Goal: Task Accomplishment & Management: Use online tool/utility

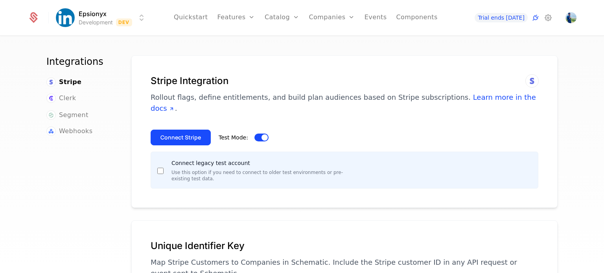
click at [170, 130] on button "Connect Stripe" at bounding box center [181, 138] width 60 height 16
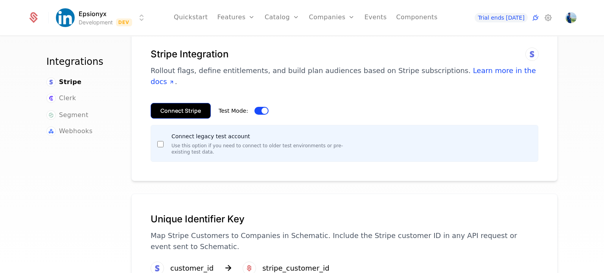
click at [179, 103] on button "Connect Stripe" at bounding box center [181, 111] width 60 height 16
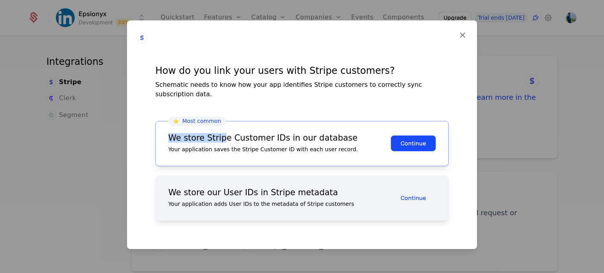
drag, startPoint x: 170, startPoint y: 134, endPoint x: 217, endPoint y: 134, distance: 47.2
click at [217, 134] on div "We store Stripe Customer IDs in our database" at bounding box center [279, 138] width 223 height 8
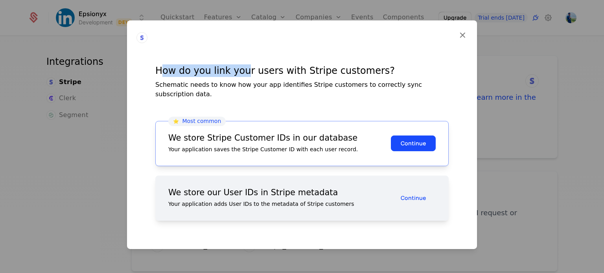
drag, startPoint x: 160, startPoint y: 81, endPoint x: 243, endPoint y: 79, distance: 82.6
click at [243, 77] on div "How do you link your users with Stripe customers?" at bounding box center [301, 70] width 293 height 13
click at [412, 144] on button "Continue" at bounding box center [413, 144] width 45 height 16
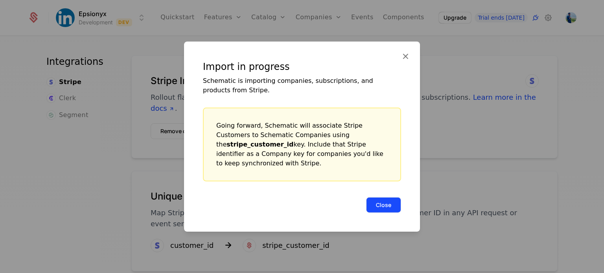
click at [384, 204] on button "Close" at bounding box center [383, 205] width 35 height 16
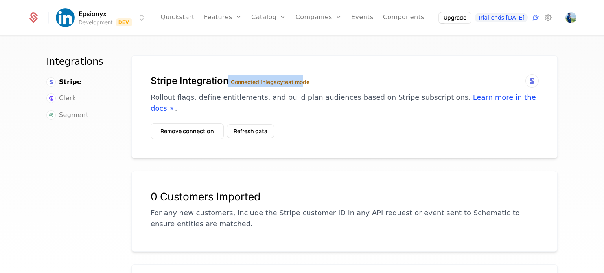
drag, startPoint x: 226, startPoint y: 81, endPoint x: 303, endPoint y: 83, distance: 76.3
click at [303, 83] on h1 "Stripe Integration Connected in legacy test mode" at bounding box center [345, 81] width 388 height 13
click at [339, 87] on div "Stripe Integration Connected in legacy test mode Rollout flags, define entitlem…" at bounding box center [345, 94] width 388 height 39
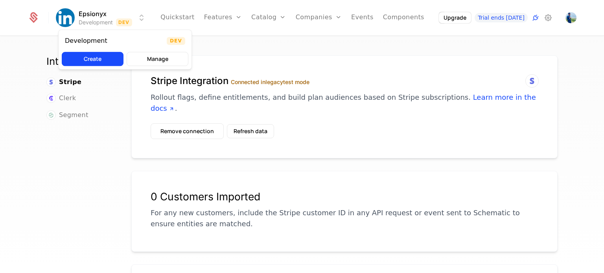
click at [141, 18] on html "Epsionyx Development Dev Quickstart Features Features Flags Catalog Plans Add O…" at bounding box center [302, 136] width 604 height 273
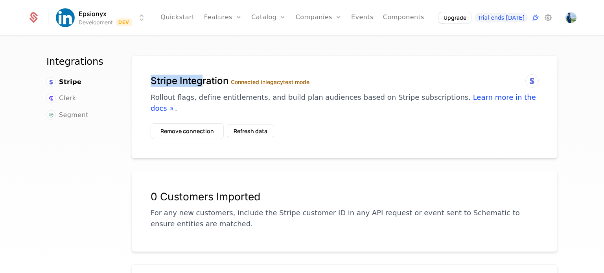
drag, startPoint x: 142, startPoint y: 79, endPoint x: 198, endPoint y: 84, distance: 56.0
click at [198, 84] on div "Stripe Integration Connected in legacy test mode Rollout flags, define entitlem…" at bounding box center [344, 106] width 426 height 103
click at [289, 67] on div "Stripe Integration Connected in legacy test mode Rollout flags, define entitlem…" at bounding box center [344, 106] width 426 height 103
drag, startPoint x: 228, startPoint y: 81, endPoint x: 312, endPoint y: 82, distance: 84.2
click at [312, 82] on h1 "Stripe Integration Connected in legacy test mode" at bounding box center [345, 81] width 388 height 13
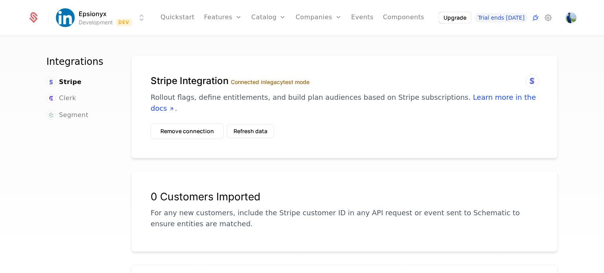
click at [314, 81] on h1 "Stripe Integration Connected in legacy test mode" at bounding box center [345, 81] width 388 height 13
click at [119, 22] on html "Epsionyx Development Dev Quickstart Features Features Flags Catalog Plans Add O…" at bounding box center [302, 136] width 604 height 273
click at [125, 20] on html "Epsionyx Development Dev Quickstart Features Features Flags Catalog Plans Add O…" at bounding box center [302, 136] width 604 height 273
click at [282, 59] on html "Epsionyx Development Dev Quickstart Features Features Flags Catalog Plans Add O…" at bounding box center [302, 136] width 604 height 273
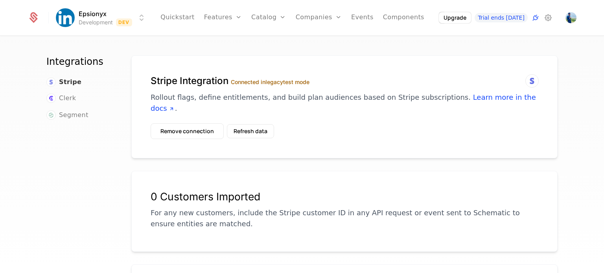
click at [64, 81] on span "Stripe" at bounding box center [70, 81] width 22 height 9
click at [172, 123] on button "Remove connection" at bounding box center [187, 131] width 73 height 16
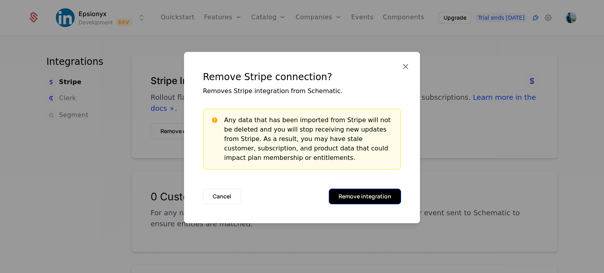
click at [346, 196] on button "Remove integration" at bounding box center [365, 197] width 72 height 16
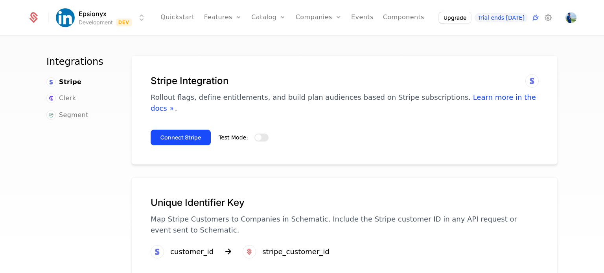
click at [255, 134] on span "button" at bounding box center [258, 137] width 6 height 6
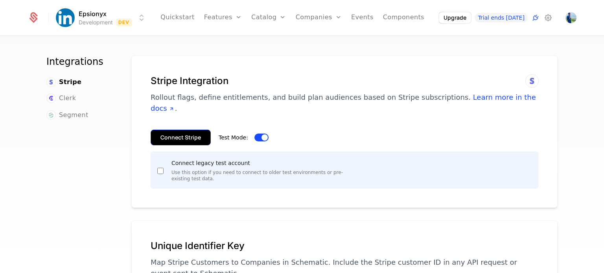
click at [171, 130] on button "Connect Stripe" at bounding box center [181, 138] width 60 height 16
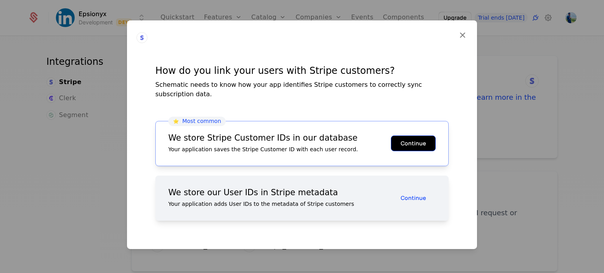
click at [420, 140] on button "Continue" at bounding box center [413, 144] width 45 height 16
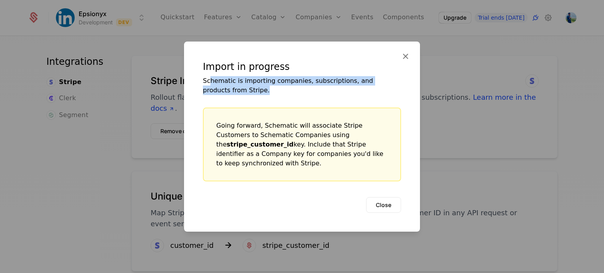
drag, startPoint x: 209, startPoint y: 88, endPoint x: 309, endPoint y: 92, distance: 99.9
click at [309, 92] on div "Schematic is importing companies, subscriptions, and products from Stripe." at bounding box center [302, 85] width 198 height 19
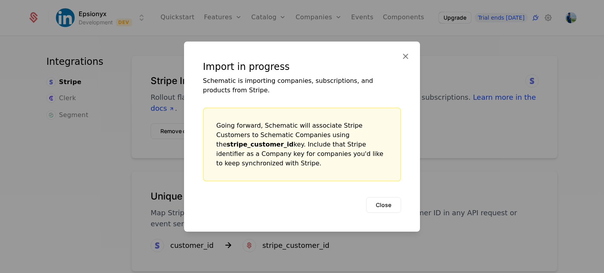
click at [337, 127] on div "Going forward, Schematic will associate Stripe Customers to Schematic Companies…" at bounding box center [301, 144] width 171 height 47
click at [379, 199] on button "Close" at bounding box center [383, 205] width 35 height 16
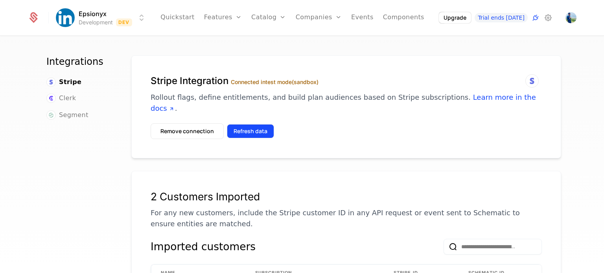
click at [252, 124] on button "Refresh data" at bounding box center [250, 131] width 47 height 14
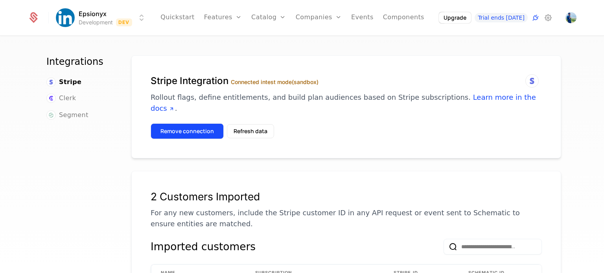
click at [193, 123] on button "Remove connection" at bounding box center [187, 131] width 73 height 16
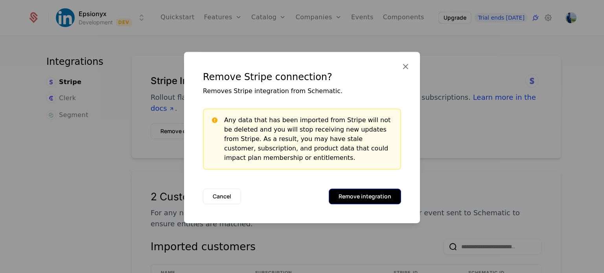
click at [376, 195] on button "Remove integration" at bounding box center [365, 197] width 72 height 16
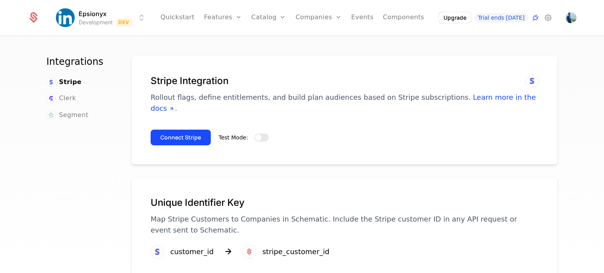
click at [257, 134] on button "Test Mode:" at bounding box center [261, 138] width 14 height 8
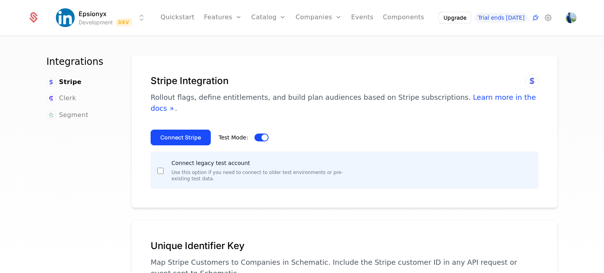
click at [154, 159] on div "Connect legacy test account Use this option if you need to connect to older tes…" at bounding box center [345, 170] width 388 height 37
click at [172, 130] on button "Connect Stripe" at bounding box center [181, 138] width 60 height 16
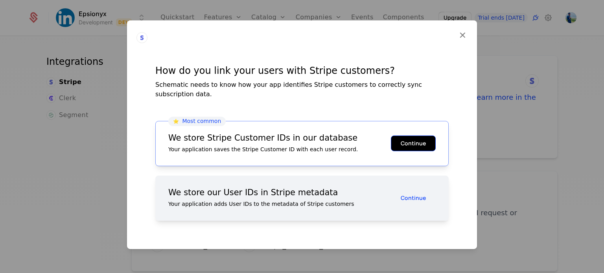
click at [404, 138] on button "Continue" at bounding box center [413, 144] width 45 height 16
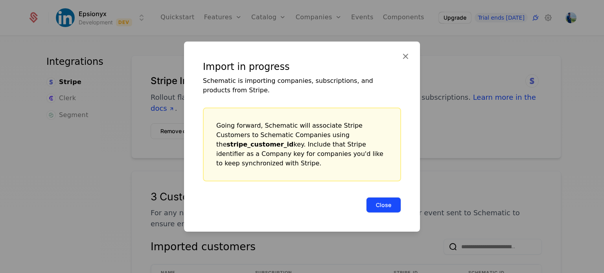
click at [382, 199] on button "Close" at bounding box center [383, 205] width 35 height 16
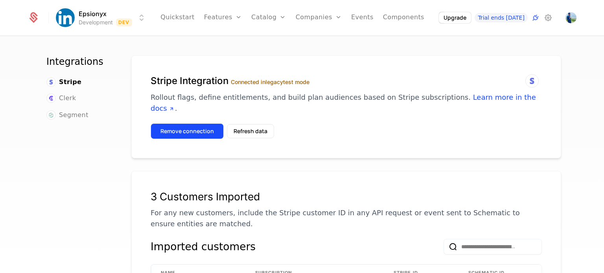
click at [202, 123] on button "Remove connection" at bounding box center [187, 131] width 73 height 16
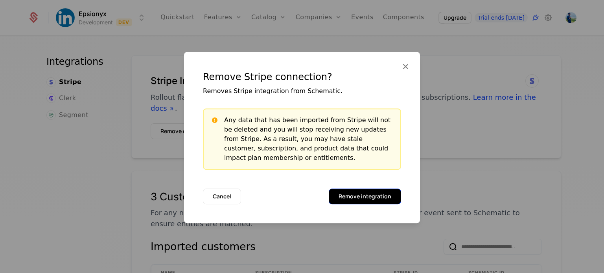
click at [374, 198] on button "Remove integration" at bounding box center [365, 197] width 72 height 16
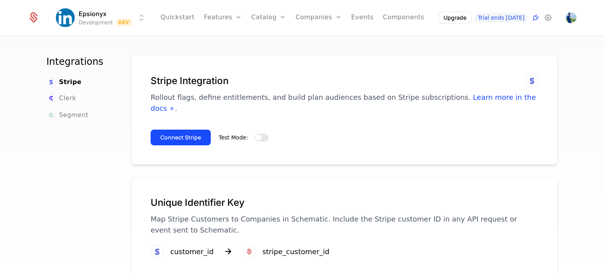
click at [257, 134] on button "Test Mode:" at bounding box center [261, 138] width 14 height 8
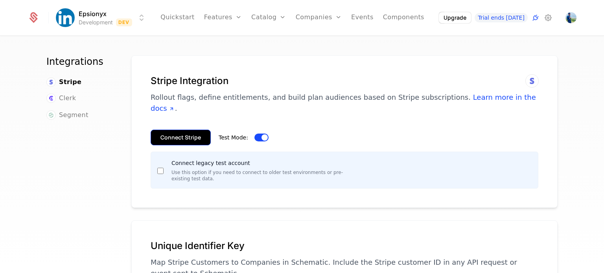
click at [171, 130] on button "Connect Stripe" at bounding box center [181, 138] width 60 height 16
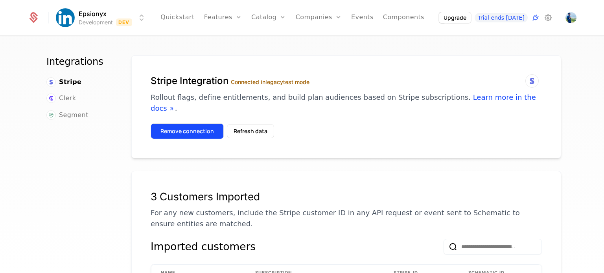
click at [196, 123] on button "Remove connection" at bounding box center [187, 131] width 73 height 16
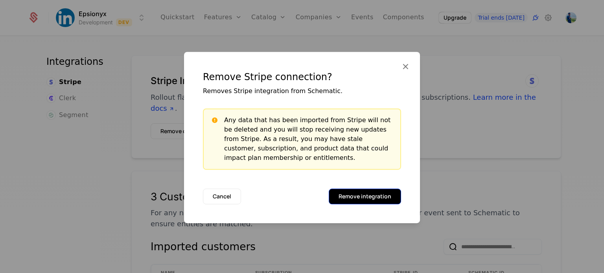
click at [360, 198] on button "Remove integration" at bounding box center [365, 197] width 72 height 16
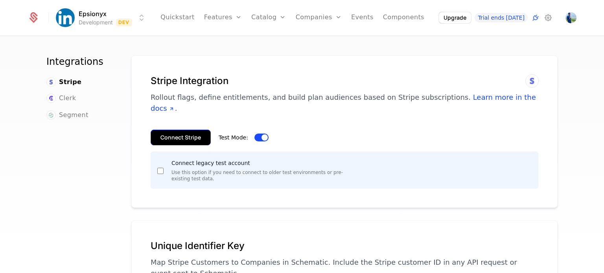
click at [191, 130] on button "Connect Stripe" at bounding box center [181, 138] width 60 height 16
click at [176, 130] on button "Connect Stripe" at bounding box center [181, 138] width 60 height 16
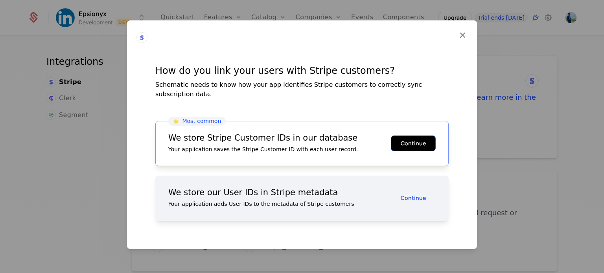
click at [404, 138] on button "Continue" at bounding box center [413, 144] width 45 height 16
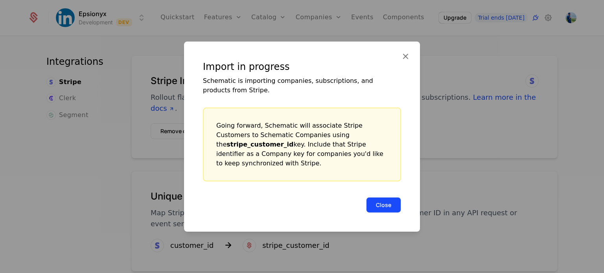
click at [382, 204] on button "Close" at bounding box center [383, 205] width 35 height 16
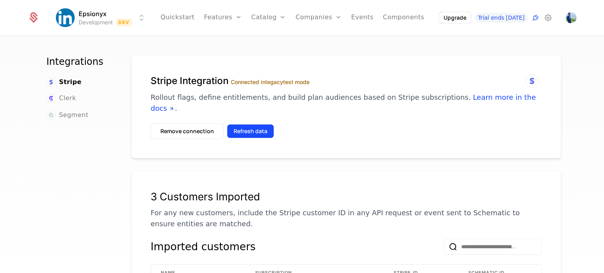
click at [243, 124] on button "Refresh data" at bounding box center [250, 131] width 47 height 14
click at [261, 80] on label "Connected in legacy test mode" at bounding box center [270, 82] width 79 height 7
click at [549, 18] on icon at bounding box center [547, 17] width 9 height 9
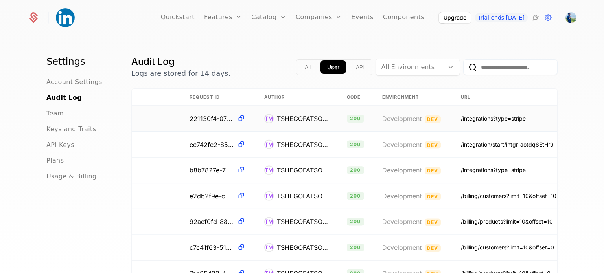
scroll to position [0, 175]
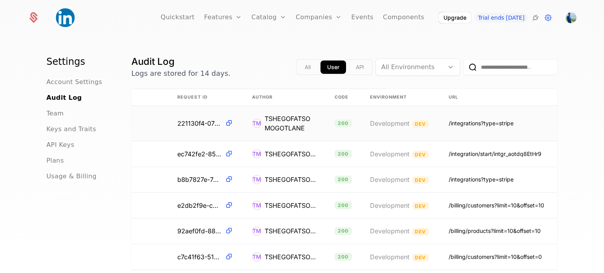
click at [294, 117] on div "TSHEGOFATSO MOGOTLANE" at bounding box center [290, 123] width 51 height 19
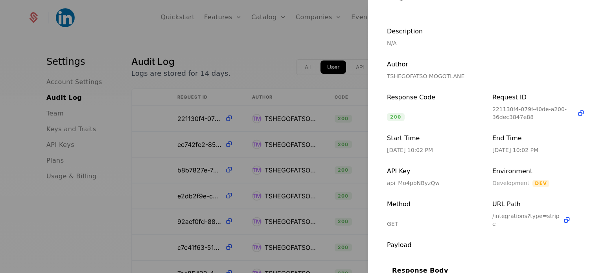
scroll to position [35, 0]
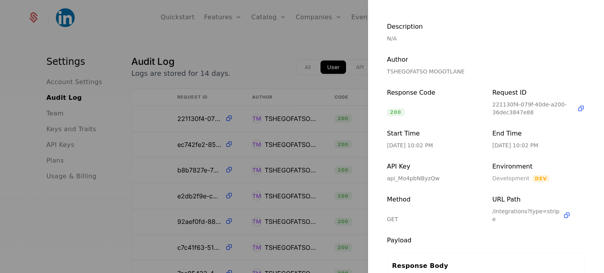
click at [255, 55] on div at bounding box center [302, 136] width 604 height 273
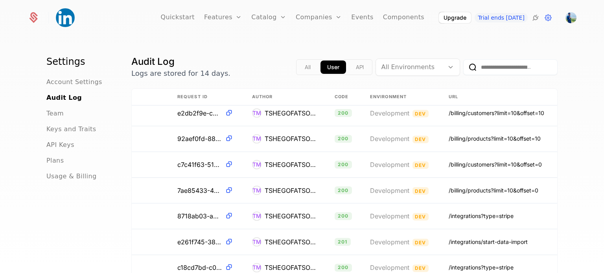
scroll to position [25, 175]
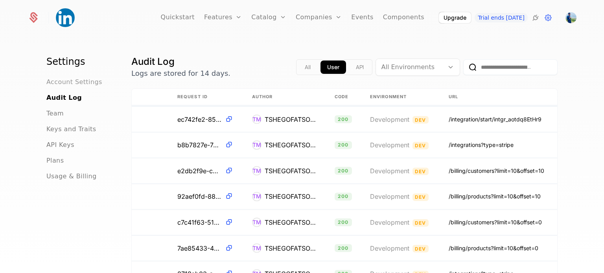
click at [77, 81] on span "Account Settings" at bounding box center [74, 81] width 56 height 9
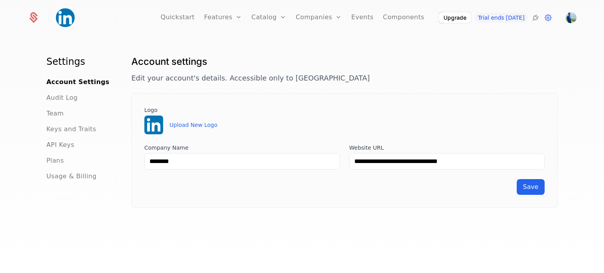
click at [63, 66] on h1 "Settings" at bounding box center [79, 61] width 66 height 13
click at [61, 18] on img at bounding box center [65, 17] width 19 height 19
click at [36, 15] on icon at bounding box center [33, 17] width 11 height 11
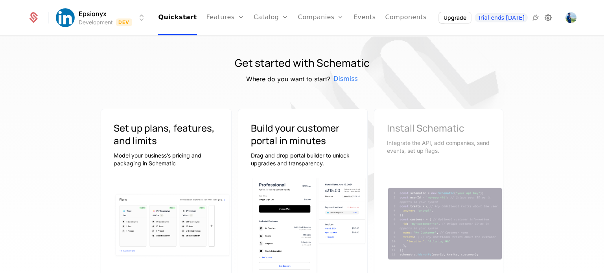
click at [550, 18] on icon at bounding box center [547, 17] width 9 height 9
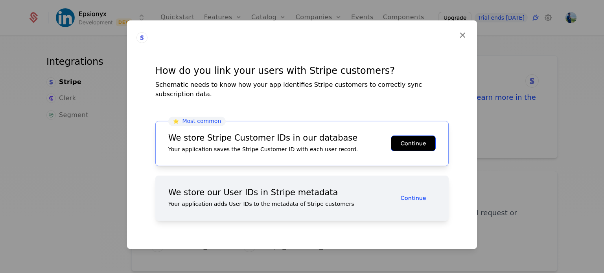
click at [403, 140] on button "Continue" at bounding box center [413, 144] width 45 height 16
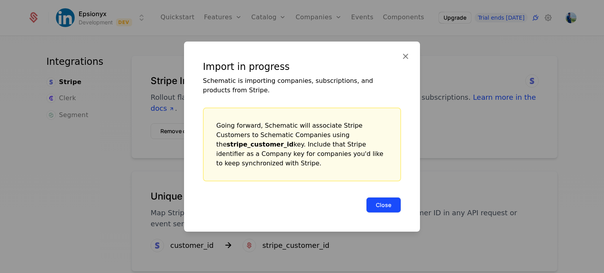
click at [382, 200] on button "Close" at bounding box center [383, 205] width 35 height 16
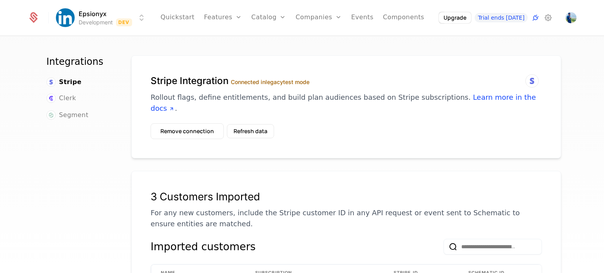
click at [167, 123] on button "Remove connection" at bounding box center [187, 131] width 73 height 16
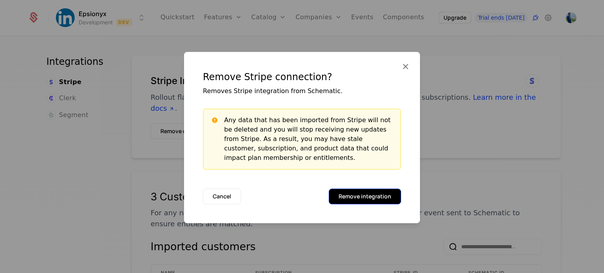
click at [366, 199] on button "Remove integration" at bounding box center [365, 197] width 72 height 16
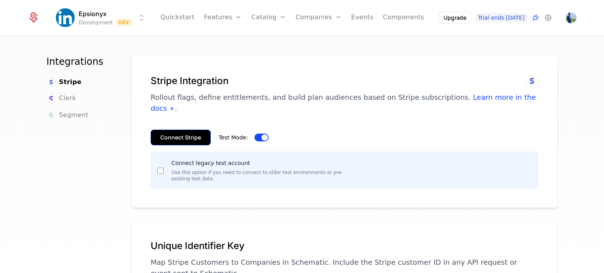
click at [171, 130] on button "Connect Stripe" at bounding box center [181, 138] width 60 height 16
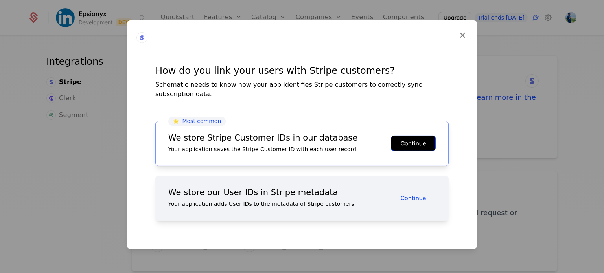
click at [394, 140] on button "Continue" at bounding box center [413, 144] width 45 height 16
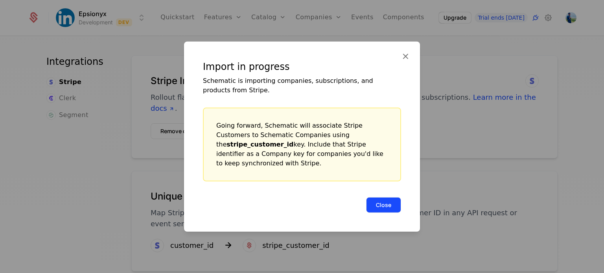
click at [381, 198] on button "Close" at bounding box center [383, 205] width 35 height 16
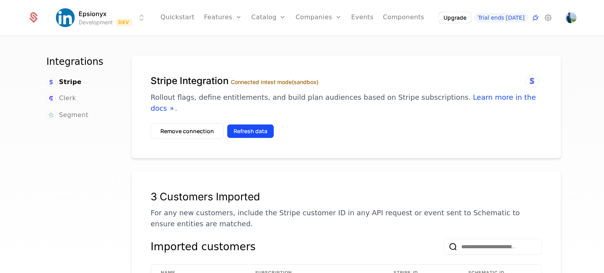
click at [234, 124] on button "Refresh data" at bounding box center [250, 131] width 47 height 14
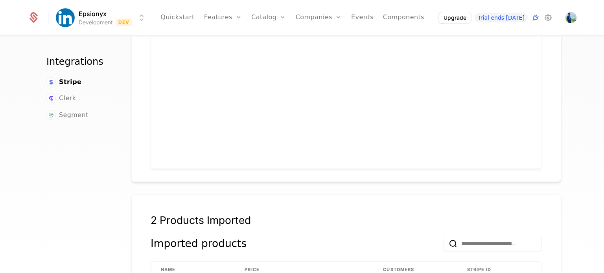
scroll to position [404, 0]
